Goal: Task Accomplishment & Management: Use online tool/utility

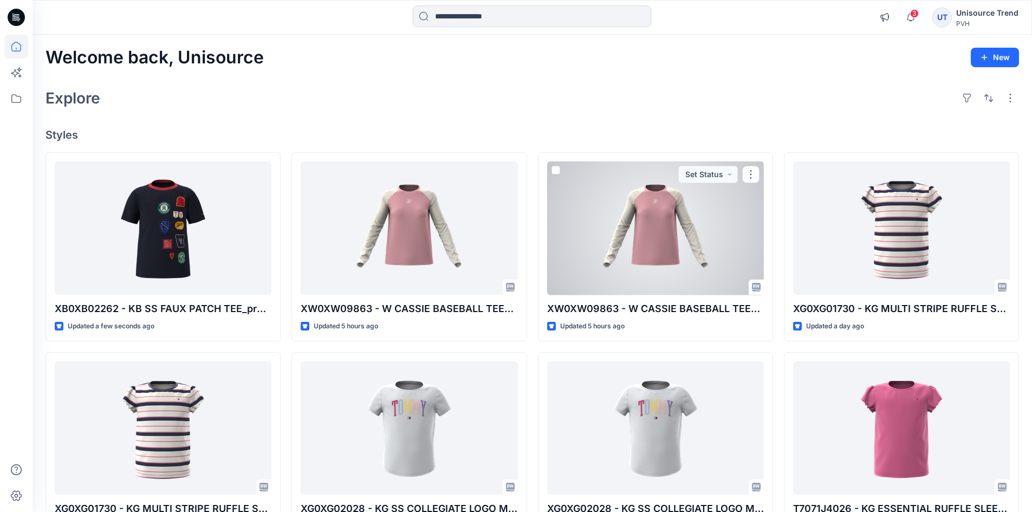
scroll to position [54, 0]
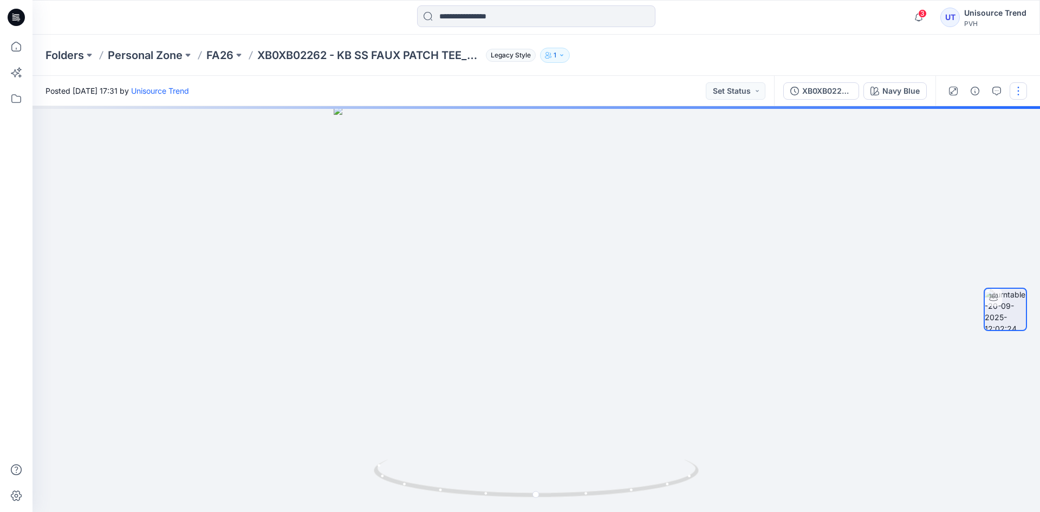
click at [1020, 92] on button "button" at bounding box center [1018, 90] width 17 height 17
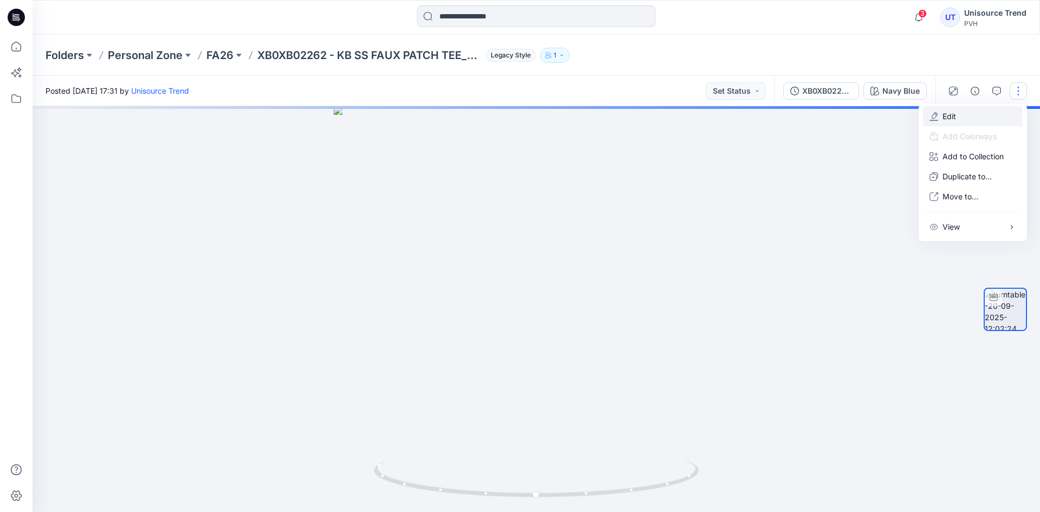
click at [966, 109] on button "Edit" at bounding box center [973, 116] width 100 height 20
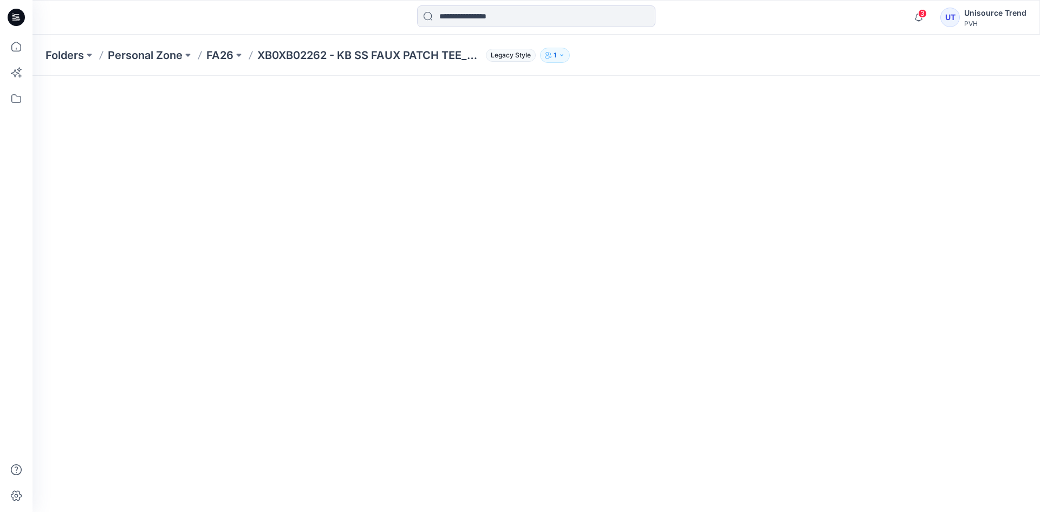
scroll to position [178, 0]
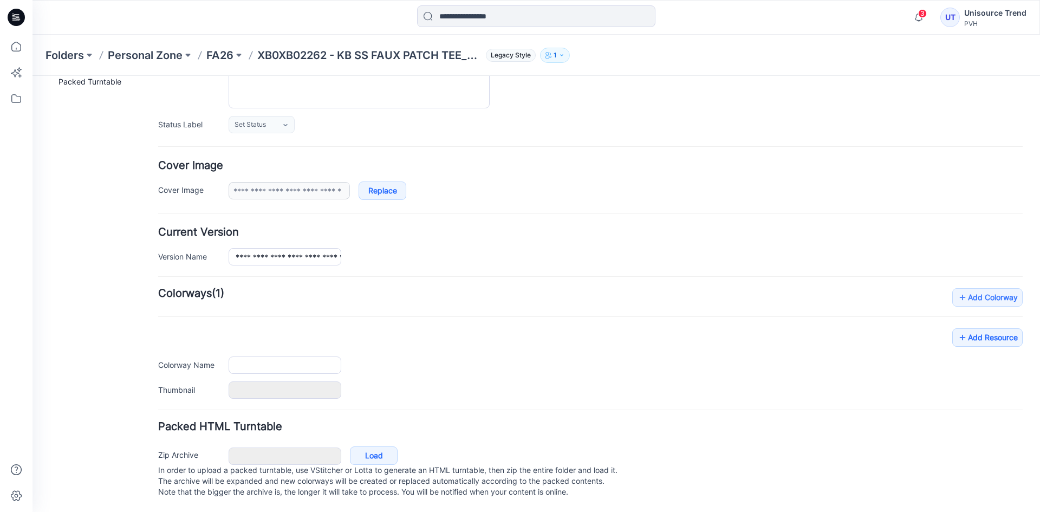
type input "**********"
type input "*********"
type input "**********"
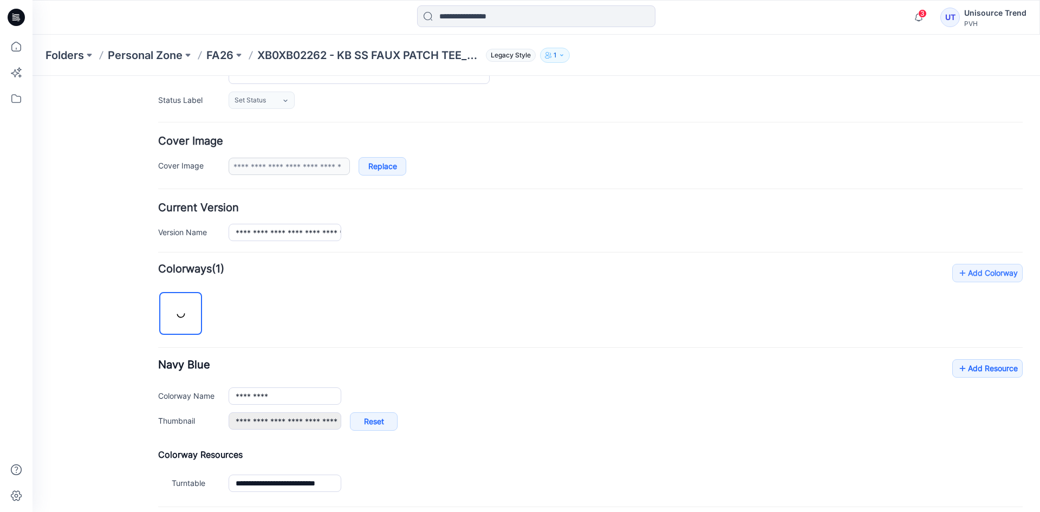
scroll to position [258, 0]
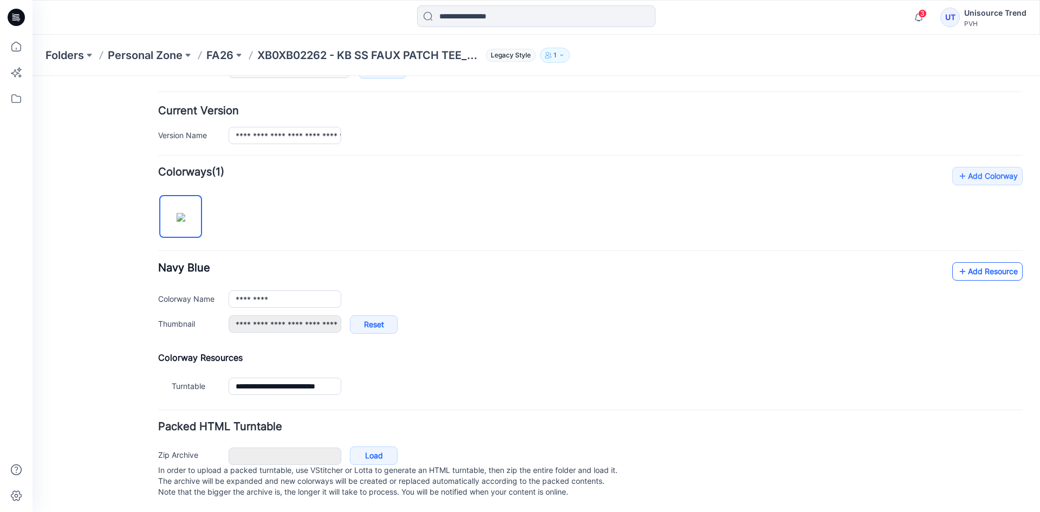
click at [957, 263] on icon at bounding box center [962, 271] width 11 height 17
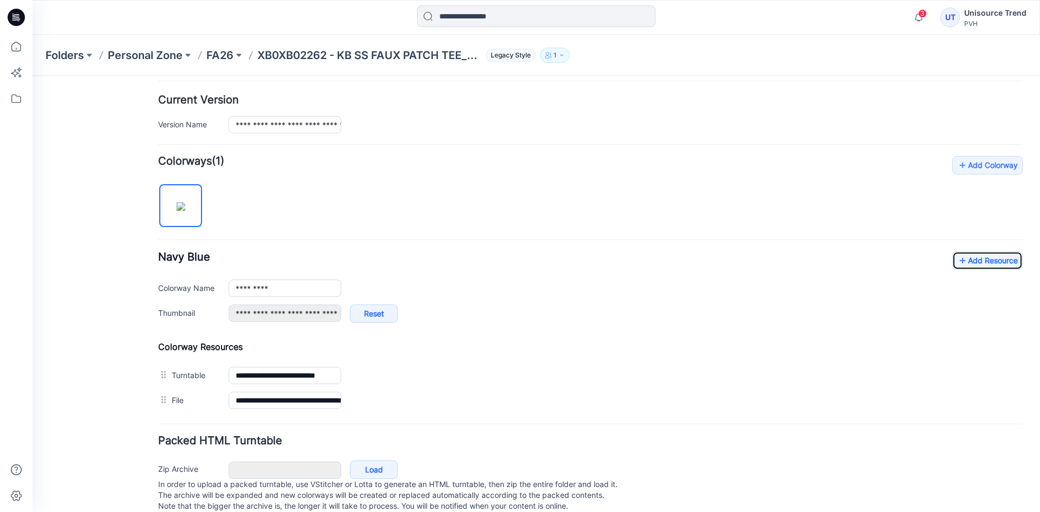
scroll to position [0, 0]
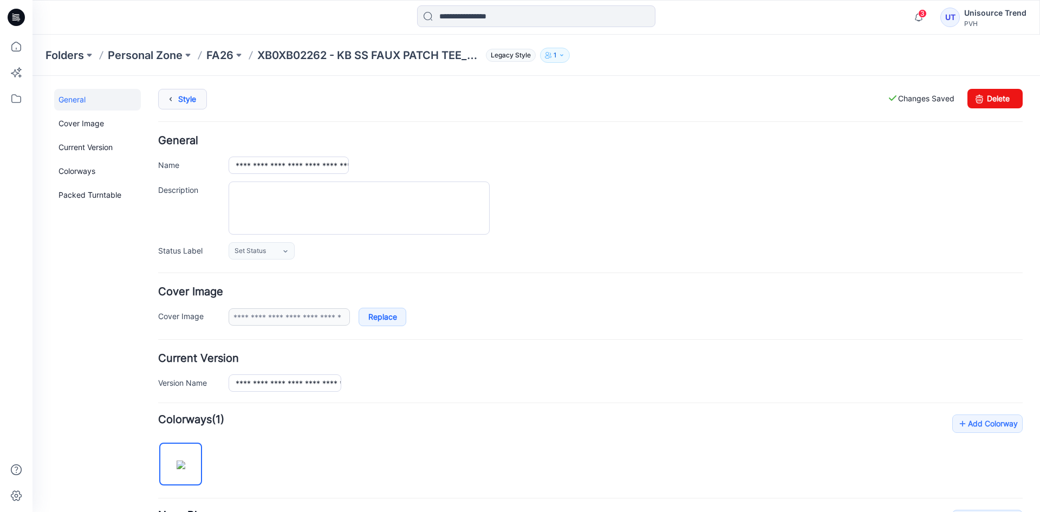
click at [191, 102] on link "Style" at bounding box center [182, 99] width 49 height 21
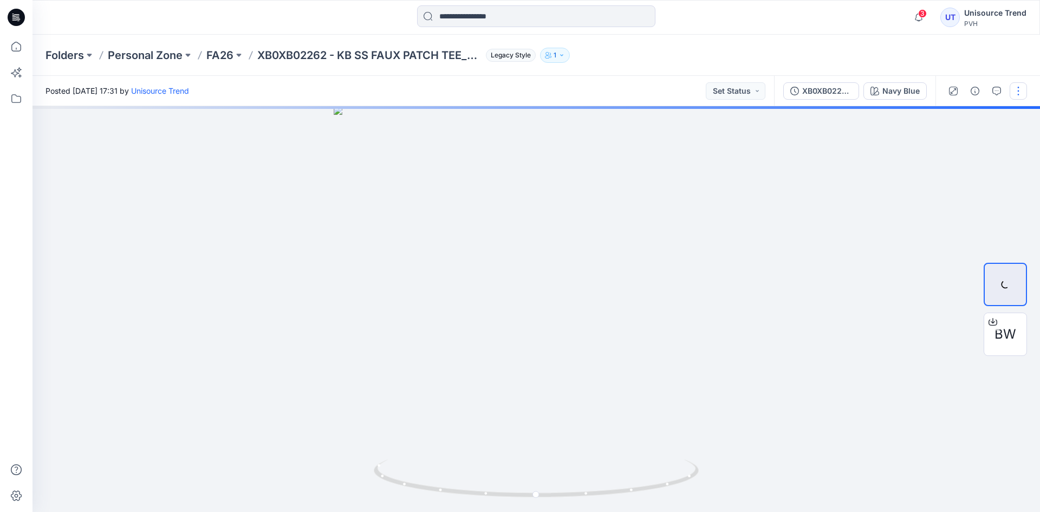
click at [1016, 94] on button "button" at bounding box center [1018, 90] width 17 height 17
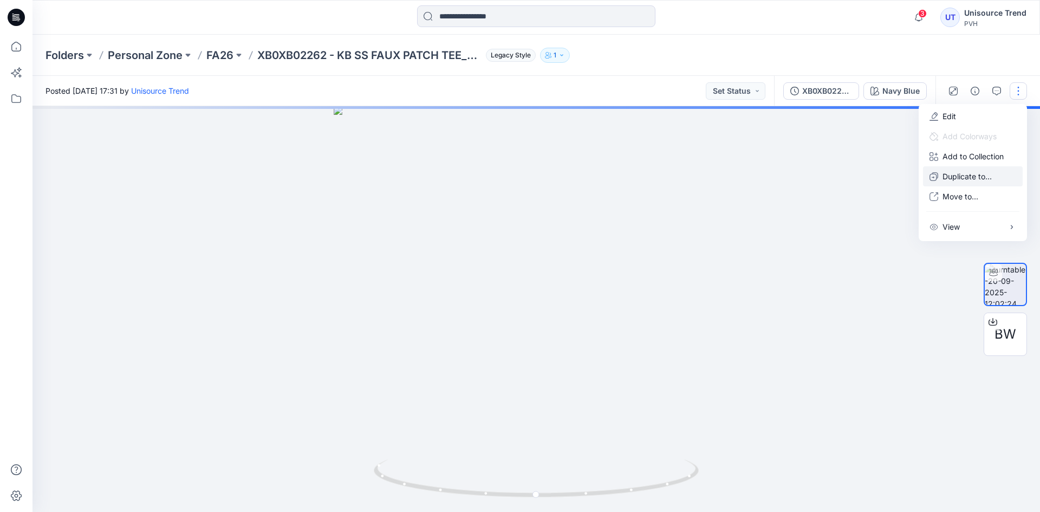
click at [969, 178] on p "Duplicate to..." at bounding box center [967, 176] width 49 height 11
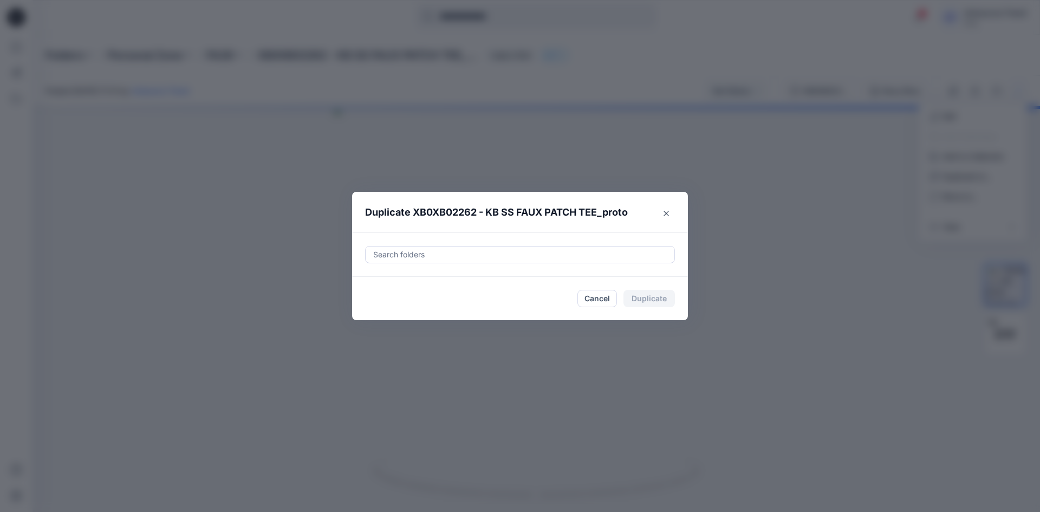
click at [426, 259] on div at bounding box center [520, 254] width 296 height 13
click at [379, 281] on div at bounding box center [381, 281] width 9 height 9
type input "********"
click at [360, 310] on footer "Cancel Duplicate" at bounding box center [520, 298] width 336 height 43
click at [646, 296] on button "Duplicate" at bounding box center [649, 298] width 51 height 17
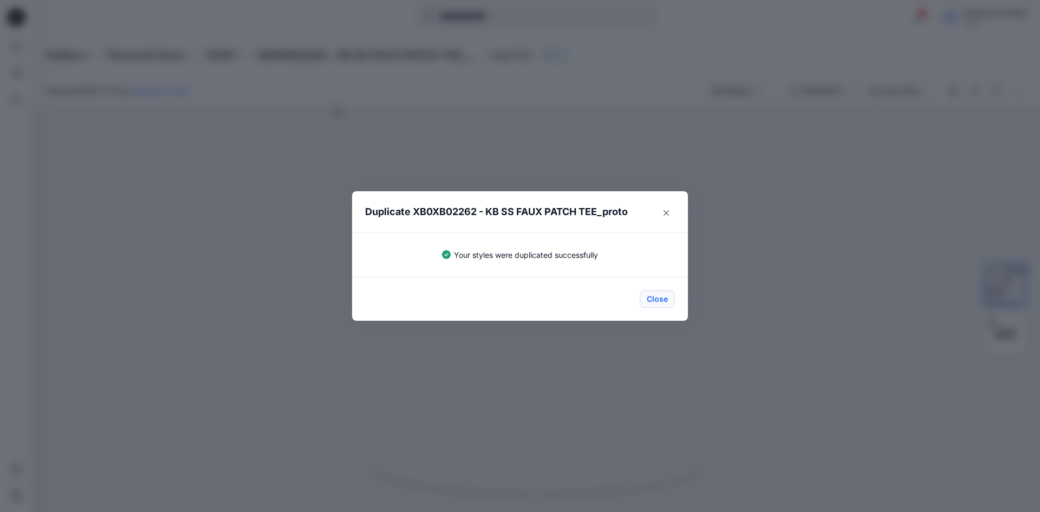
click at [658, 299] on button "Close" at bounding box center [657, 298] width 35 height 17
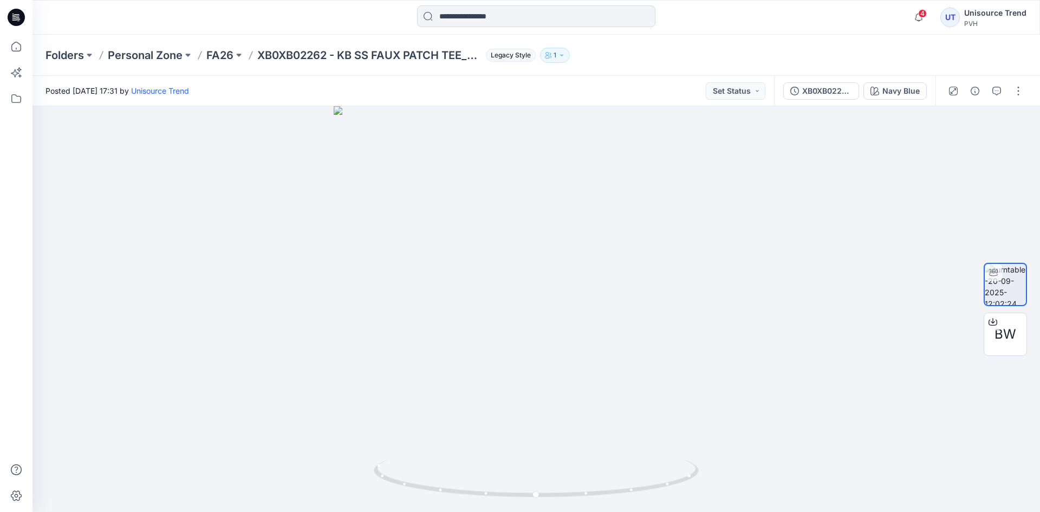
click at [16, 15] on icon at bounding box center [16, 17] width 17 height 17
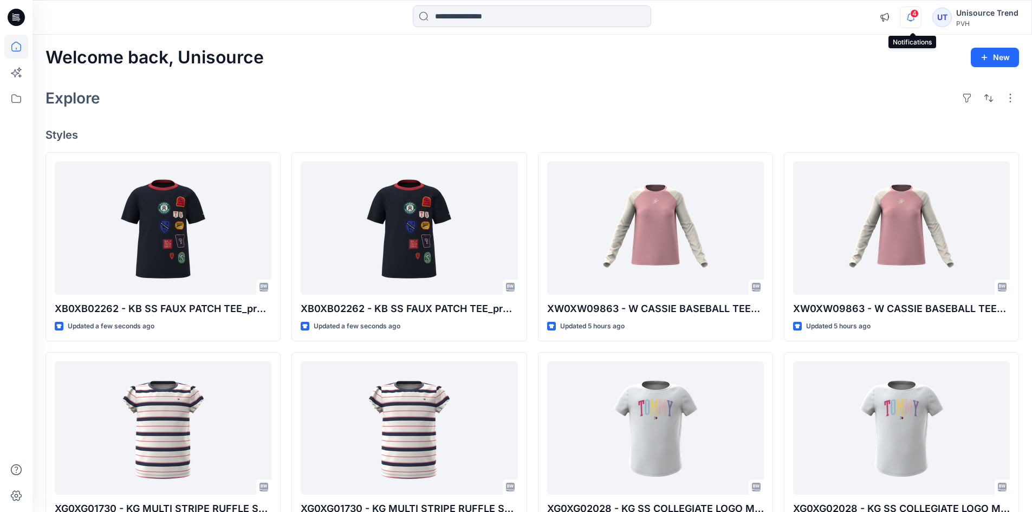
click at [918, 22] on icon "button" at bounding box center [910, 18] width 21 height 22
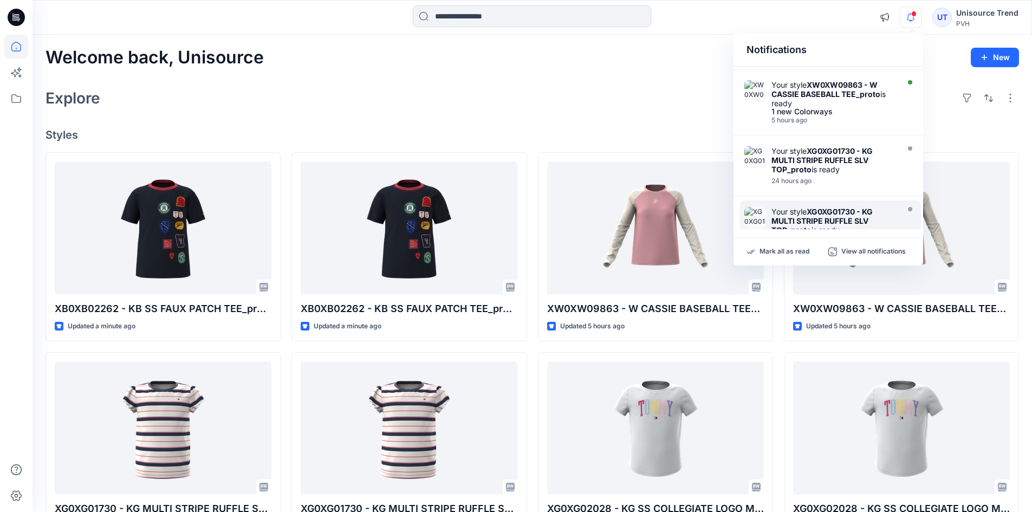
scroll to position [163, 0]
click at [782, 250] on p "Mark all as read" at bounding box center [784, 252] width 50 height 10
click at [589, 101] on div "Explore" at bounding box center [532, 98] width 973 height 26
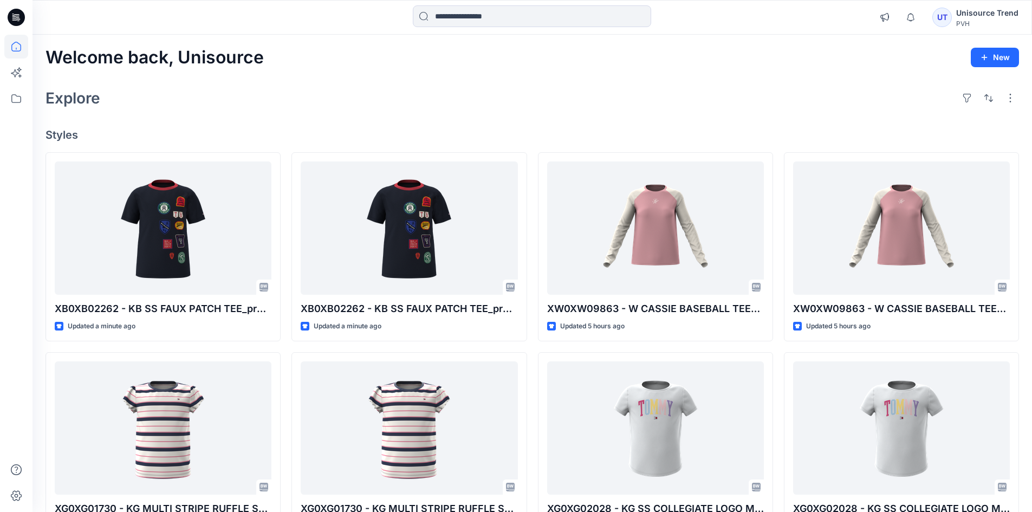
click at [17, 15] on icon at bounding box center [16, 17] width 17 height 17
